Goal: Task Accomplishment & Management: Use online tool/utility

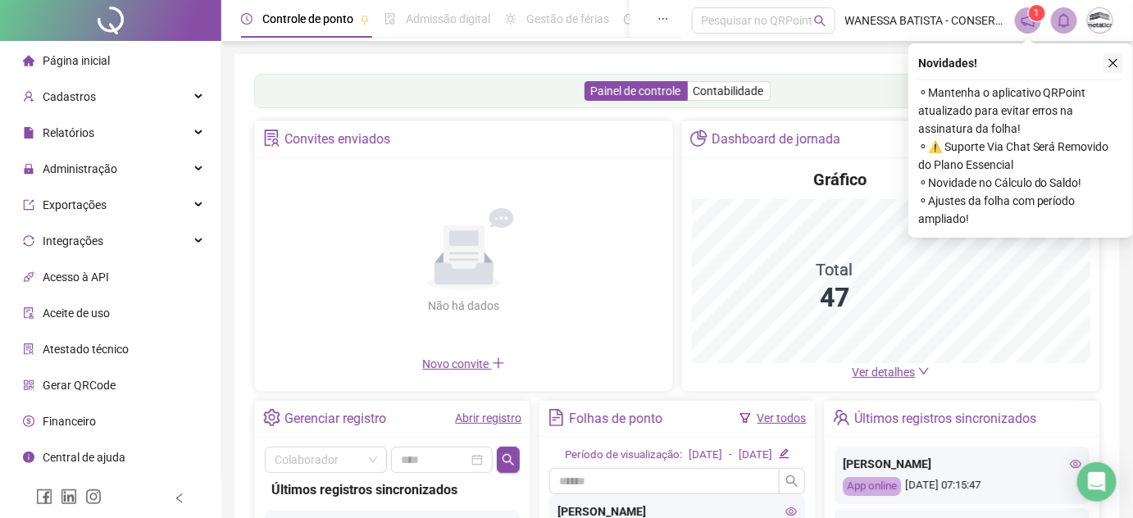
click at [1113, 64] on icon "close" at bounding box center [1113, 62] width 11 height 11
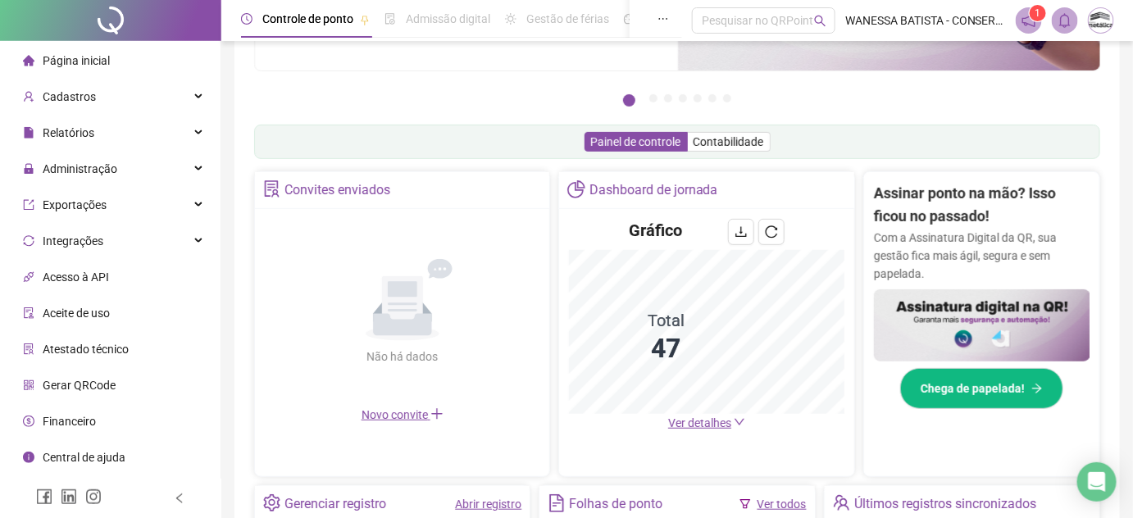
scroll to position [223, 0]
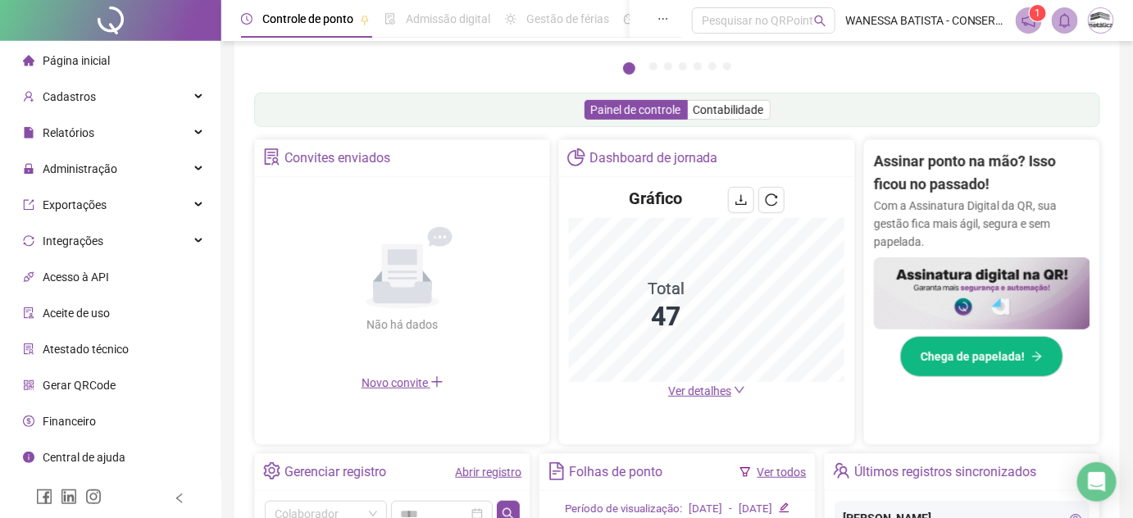
click at [706, 390] on span "Ver detalhes" at bounding box center [699, 391] width 63 height 13
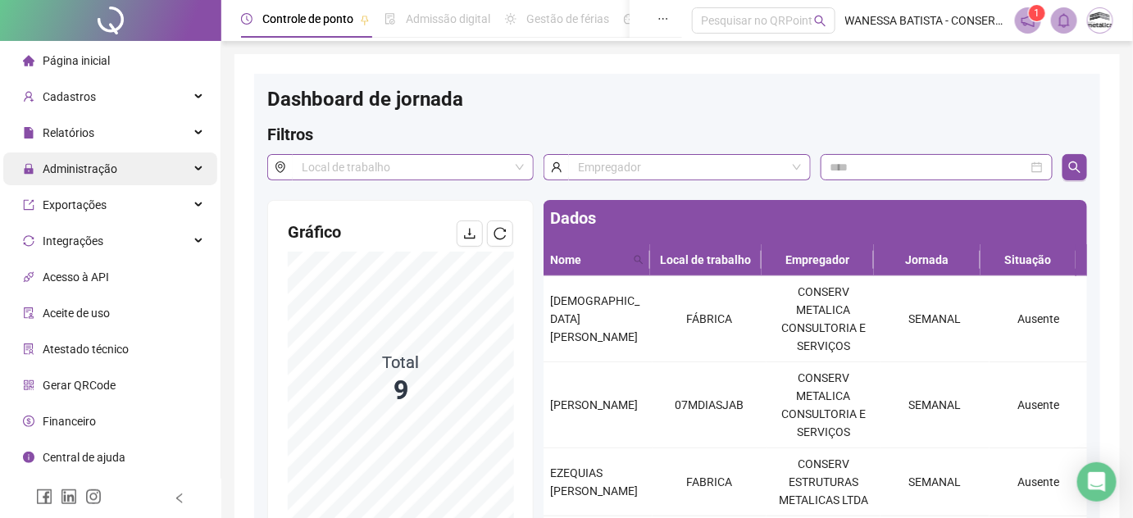
click at [54, 162] on span "Administração" at bounding box center [80, 168] width 75 height 13
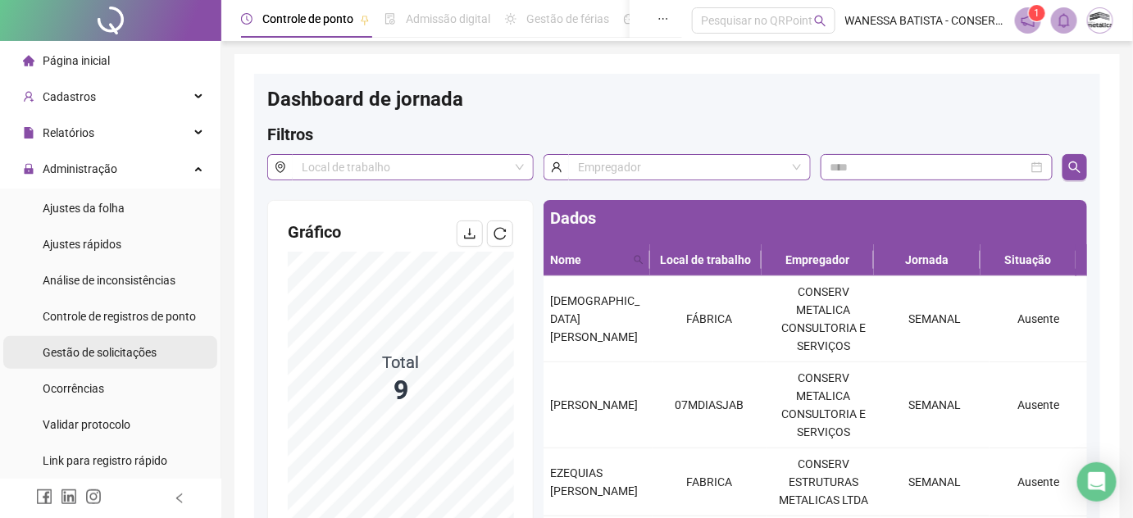
click at [126, 360] on div "Gestão de solicitações" at bounding box center [100, 352] width 114 height 33
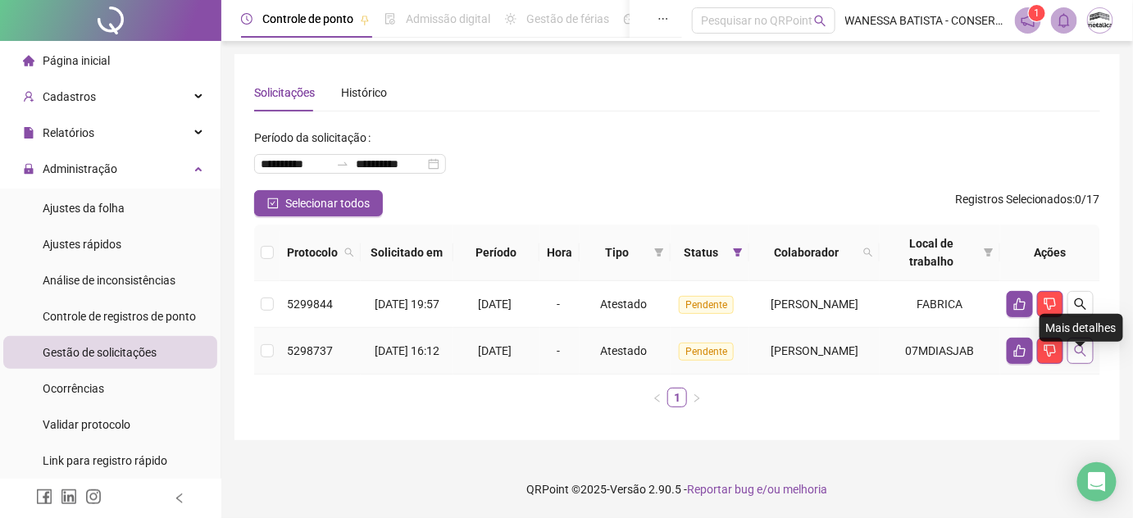
click at [1082, 358] on icon "search" at bounding box center [1080, 350] width 13 height 13
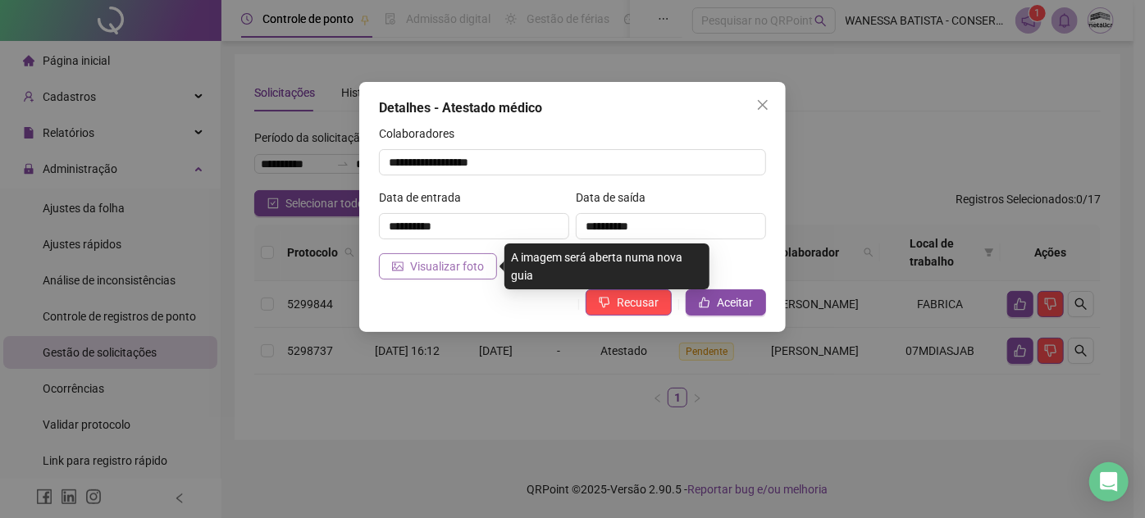
click at [466, 265] on span "Visualizar foto" at bounding box center [447, 266] width 74 height 18
